Goal: Information Seeking & Learning: Learn about a topic

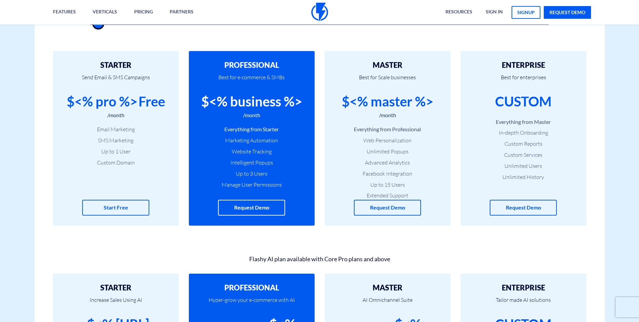
scroll to position [105, 0]
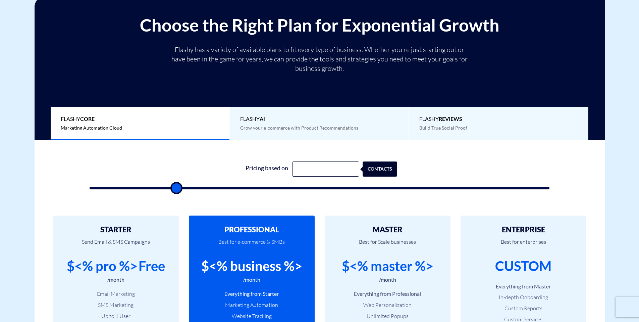
drag, startPoint x: 102, startPoint y: 188, endPoint x: 176, endPoint y: 190, distance: 74.1
type input "18000"
click at [175, 189] on input "range" at bounding box center [320, 187] width 460 height 3
click at [199, 177] on form "Pricing based on contacts" at bounding box center [320, 175] width 460 height 28
drag, startPoint x: 285, startPoint y: 174, endPoint x: 295, endPoint y: 169, distance: 11.3
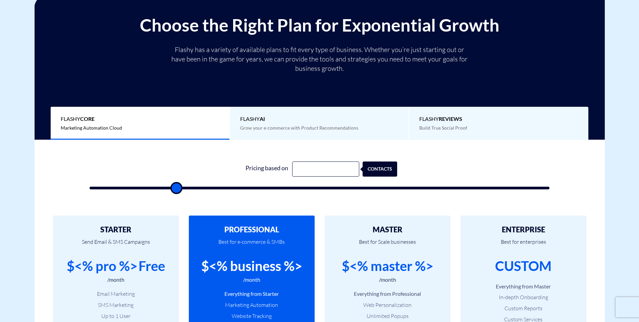
click at [285, 174] on div "Pricing based on" at bounding box center [267, 168] width 50 height 15
click at [300, 167] on input "text" at bounding box center [325, 168] width 67 height 15
type input "2044"
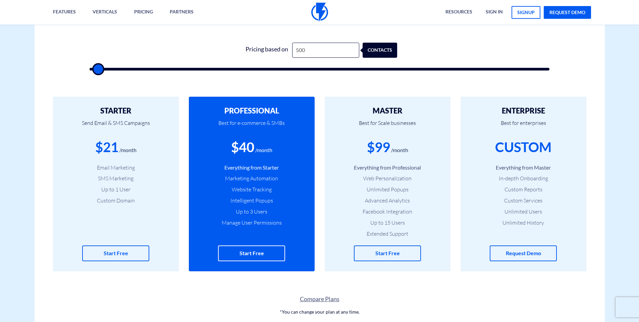
scroll to position [216, 0]
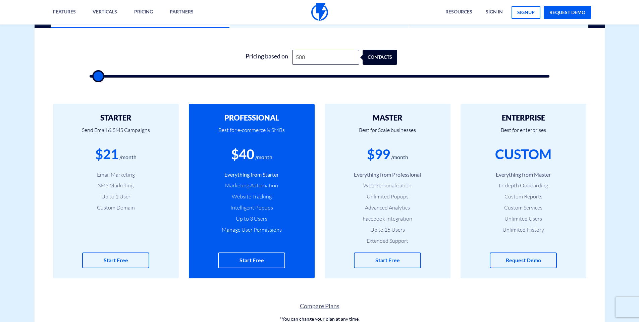
type input "1,000"
type input "1000"
type input "1,500"
type input "1500"
type input "2,000"
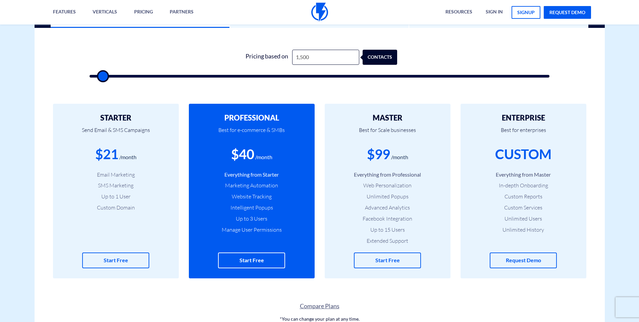
type input "2000"
type input "2,500"
type input "2500"
type input "3,000"
type input "3000"
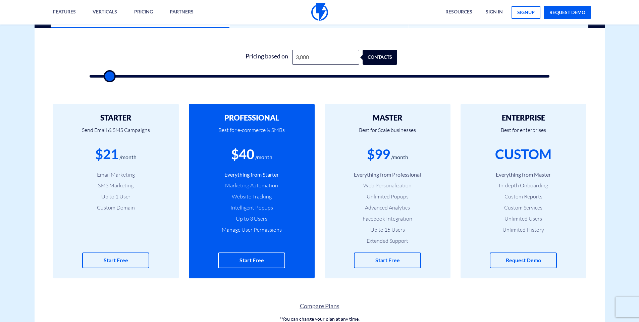
type input "3,500"
type input "3500"
type input "4,000"
type input "4000"
type input "5,000"
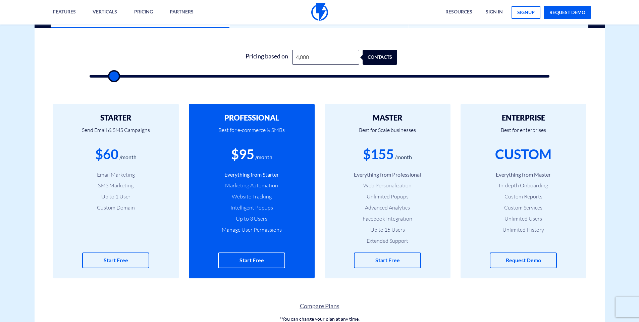
type input "5000"
type input "5,500"
type input "5500"
type input "6,000"
type input "6000"
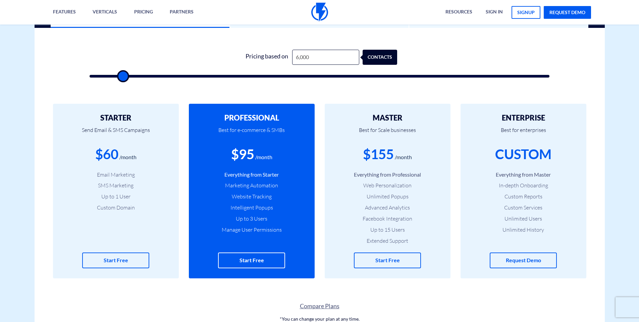
type input "6,500"
type input "6500"
type input "7,000"
type input "7000"
type input "8,500"
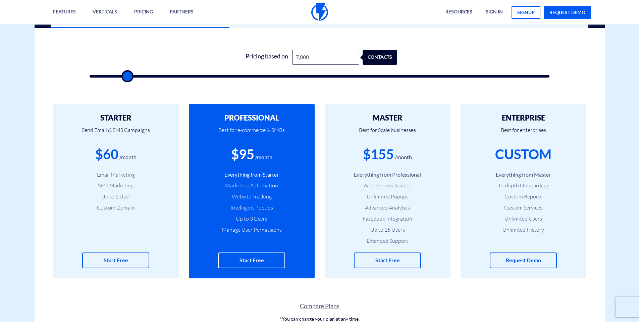
type input "8500"
type input "10,000"
type input "10000"
type input "10,500"
type input "10500"
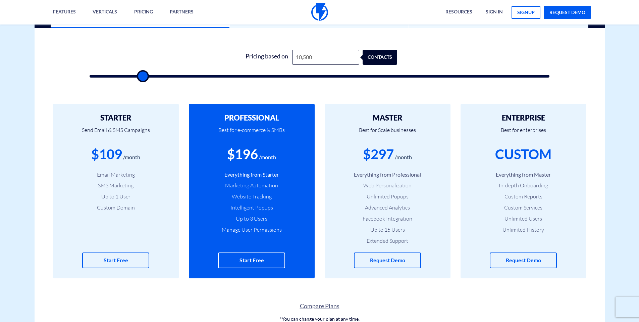
type input "11,000"
type input "11000"
type input "10,500"
type input "10500"
type input "10,000"
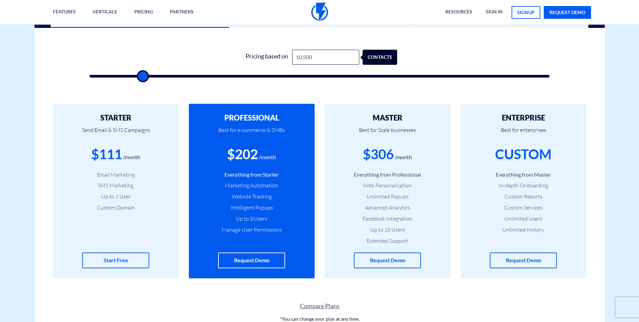
type input "10000"
type input "9,500"
type input "9500"
type input "9,000"
type input "9000"
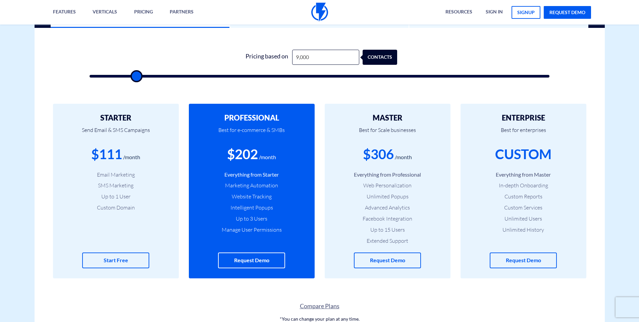
type input "8,500"
type input "8500"
type input "8,000"
type input "8000"
type input "7,500"
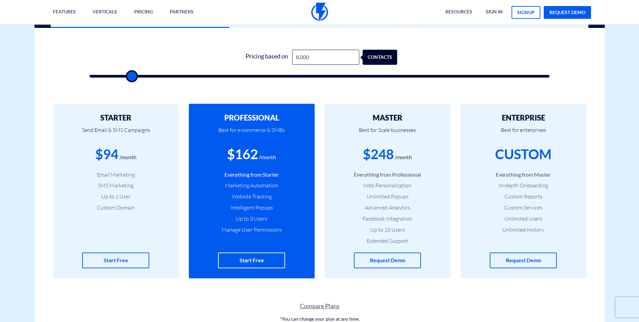
type input "7500"
type input "7,000"
type input "7000"
type input "6,500"
type input "6500"
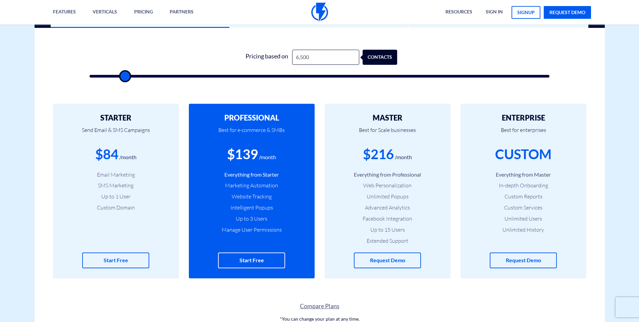
type input "6,000"
type input "6000"
type input "5,500"
type input "5500"
type input "5,000"
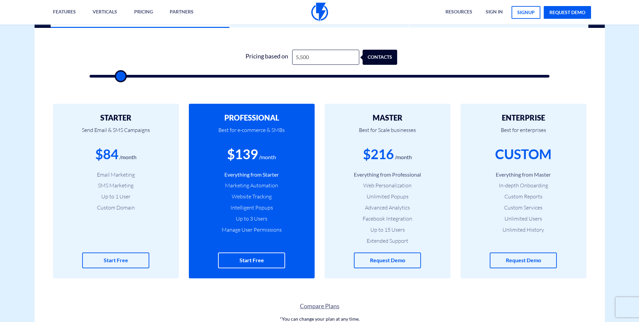
type input "5000"
type input "4,500"
type input "4500"
type input "4,000"
type input "4000"
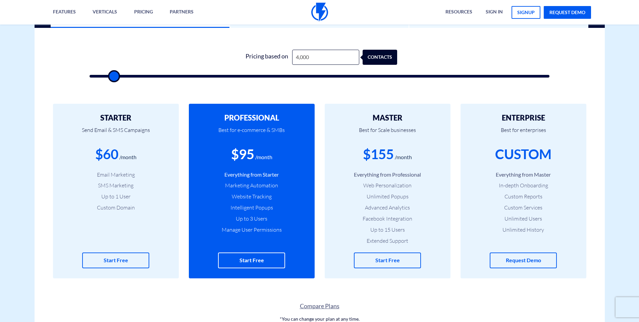
type input "3,500"
type input "3500"
type input "3,000"
type input "3000"
type input "2,500"
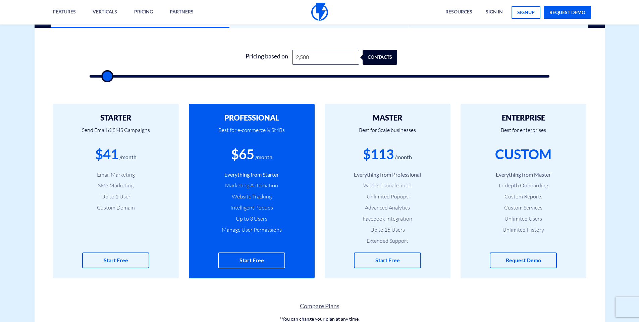
drag, startPoint x: 98, startPoint y: 76, endPoint x: 106, endPoint y: 78, distance: 8.2
type input "2500"
click at [106, 77] on input "range" at bounding box center [320, 76] width 460 height 3
drag, startPoint x: 266, startPoint y: 150, endPoint x: 214, endPoint y: 151, distance: 51.6
click at [214, 151] on div "$65 /month" at bounding box center [252, 154] width 106 height 19
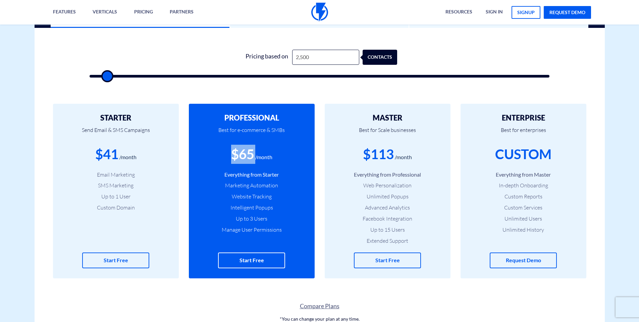
click at [245, 158] on div "$65" at bounding box center [242, 154] width 23 height 19
click at [232, 162] on div "$65" at bounding box center [242, 154] width 23 height 19
drag, startPoint x: 239, startPoint y: 160, endPoint x: 256, endPoint y: 159, distance: 17.1
click at [256, 159] on div "$65 /month" at bounding box center [252, 154] width 106 height 19
